Goal: Communication & Community: Answer question/provide support

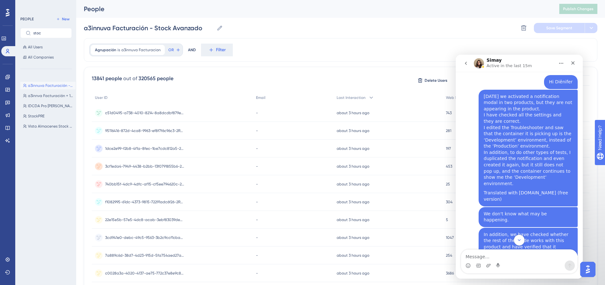
scroll to position [191, 0]
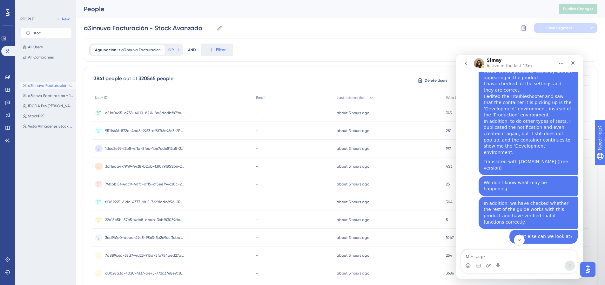
click at [562, 61] on icon "Home" at bounding box center [561, 63] width 5 height 5
click at [539, 91] on div "Download transcript" at bounding box center [544, 92] width 45 height 7
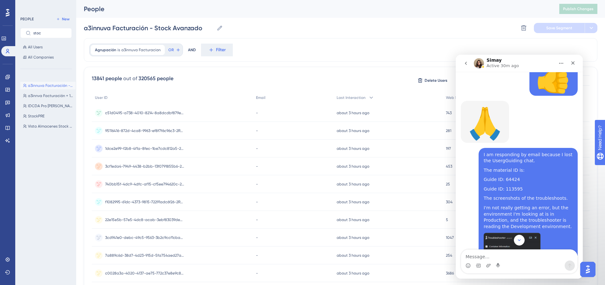
scroll to position [508, 0]
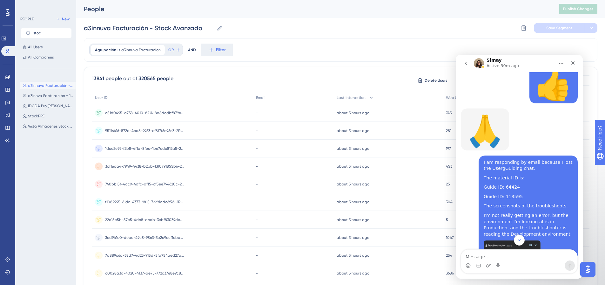
drag, startPoint x: 497, startPoint y: 204, endPoint x: 506, endPoint y: 198, distance: 10.5
click at [506, 240] on img "Patricia says…" at bounding box center [512, 282] width 57 height 85
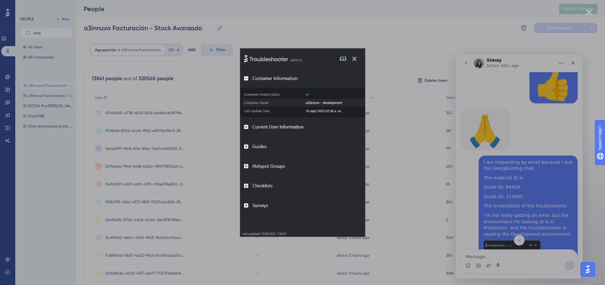
scroll to position [0, 0]
click at [355, 60] on img "Close" at bounding box center [302, 142] width 125 height 188
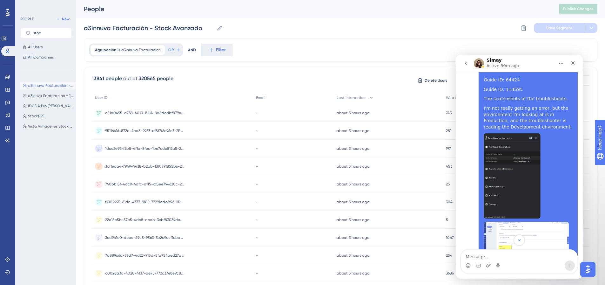
scroll to position [624, 0]
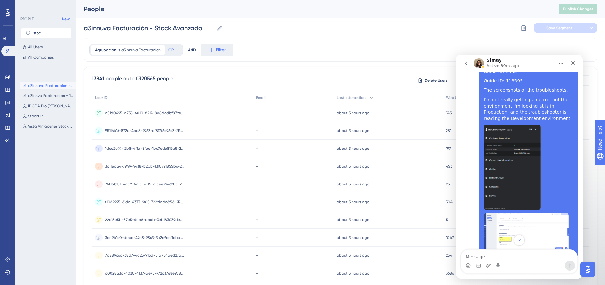
click at [561, 63] on icon "Home" at bounding box center [561, 63] width 5 height 5
click at [537, 80] on div "Expand window" at bounding box center [544, 79] width 45 height 7
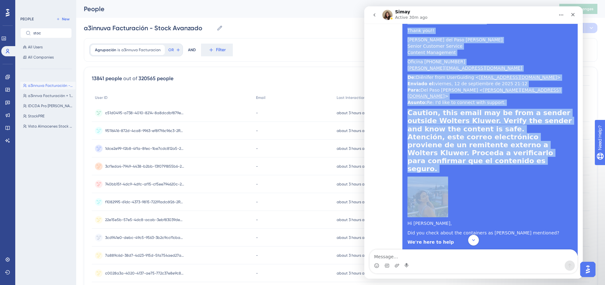
scroll to position [2620, 0]
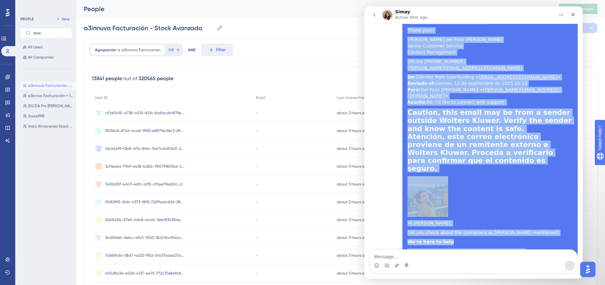
drag, startPoint x: 371, startPoint y: 30, endPoint x: 473, endPoint y: 220, distance: 216.1
copy div "Lo ipsu dolo sitametc adip elit seddoe temp incididunt, utlaboree dolorem, ali …"
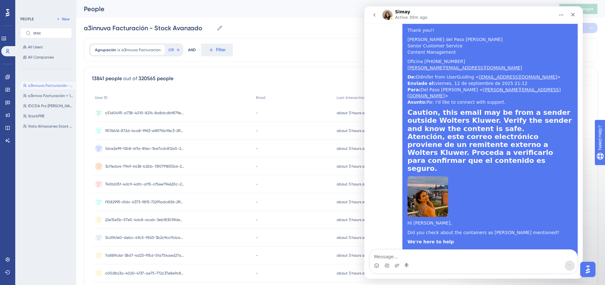
click at [374, 15] on icon "go back" at bounding box center [375, 14] width 2 height 3
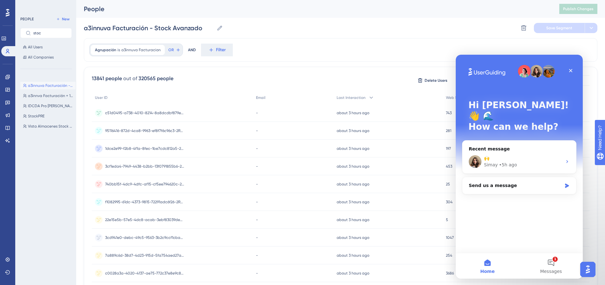
scroll to position [0, 0]
click at [485, 150] on div "🙌 Simay • 5h ago" at bounding box center [520, 162] width 114 height 24
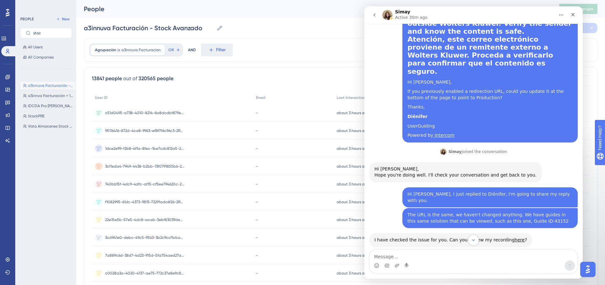
scroll to position [1716, 0]
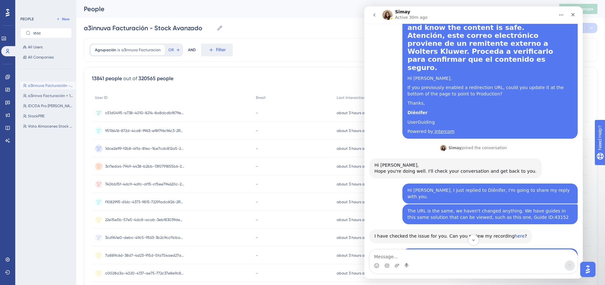
click at [515, 233] on link "here" at bounding box center [520, 235] width 10 height 5
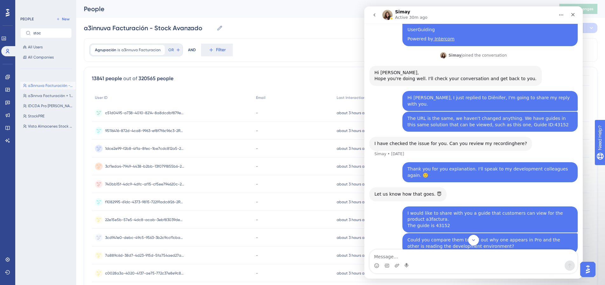
scroll to position [1843, 0]
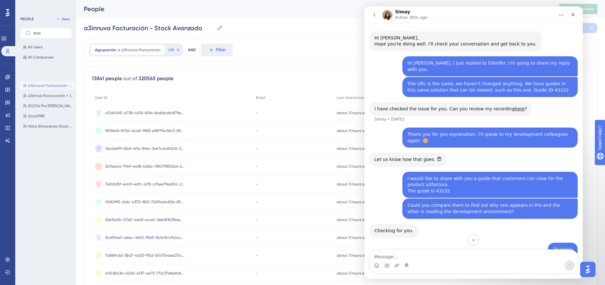
click at [407, 266] on link "this" at bounding box center [411, 268] width 8 height 5
click at [374, 13] on icon "go back" at bounding box center [374, 14] width 5 height 5
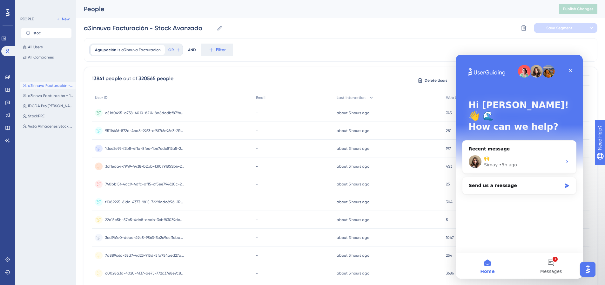
scroll to position [0, 0]
